Goal: Task Accomplishment & Management: Use online tool/utility

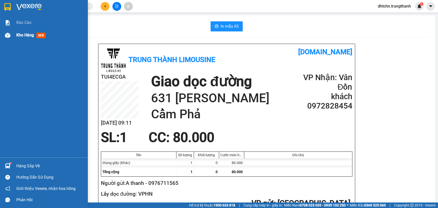
click at [31, 41] on div "Báo cáo Kho hàng mới" at bounding box center [44, 86] width 88 height 141
click at [30, 37] on span "Kho hàng" at bounding box center [25, 35] width 18 height 5
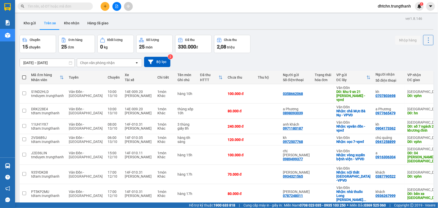
click at [31, 21] on button "Kho gửi" at bounding box center [30, 23] width 20 height 12
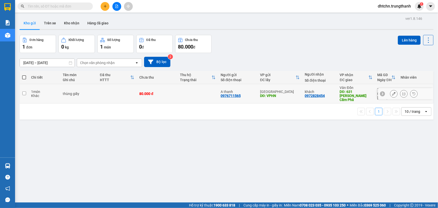
click at [82, 92] on div "thùng giấy" at bounding box center [79, 94] width 32 height 4
checkbox input "true"
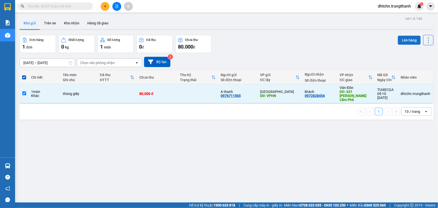
click at [407, 36] on button "Lên hàng" at bounding box center [409, 40] width 23 height 9
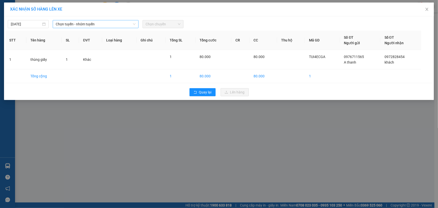
click at [92, 24] on span "Chọn tuyến - nhóm tuyến" at bounding box center [96, 24] width 80 height 8
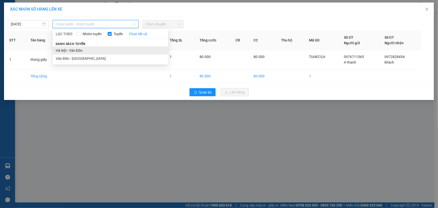
click at [81, 48] on li "Hà Nội - Vân Đồn" at bounding box center [110, 50] width 115 height 8
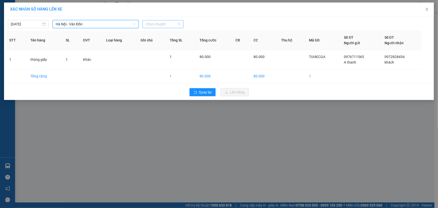
click at [168, 22] on span "Chọn chuyến" at bounding box center [163, 24] width 35 height 8
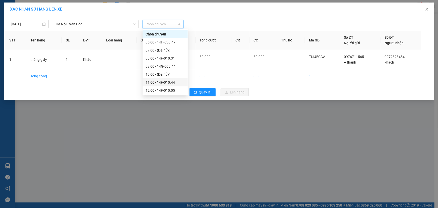
click at [174, 81] on div "11:00 - 14F-010.44" at bounding box center [165, 83] width 39 height 6
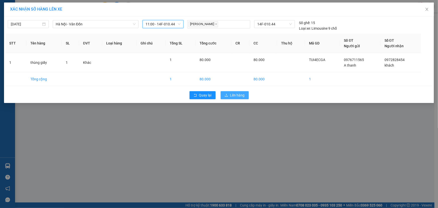
click at [233, 94] on span "Lên hàng" at bounding box center [237, 95] width 15 height 6
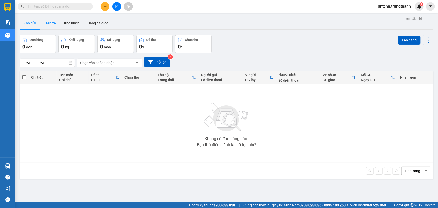
click at [52, 25] on button "Trên xe" at bounding box center [50, 23] width 20 height 12
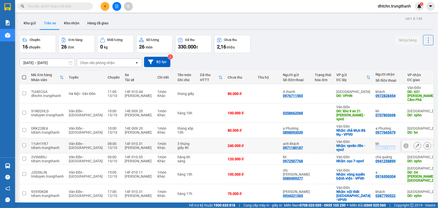
drag, startPoint x: 376, startPoint y: 140, endPoint x: 354, endPoint y: 140, distance: 21.6
click at [373, 140] on td "kh 0904173362" at bounding box center [389, 145] width 32 height 15
checkbox input "true"
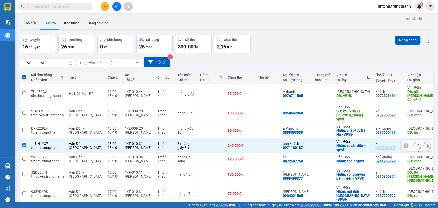
copy div "0904173362"
